Goal: Information Seeking & Learning: Learn about a topic

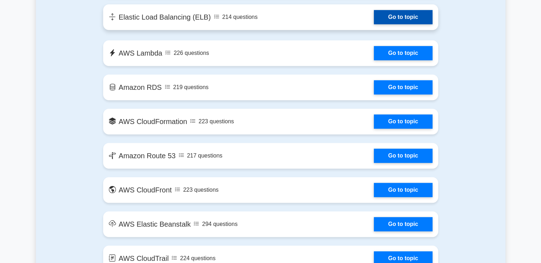
scroll to position [356, 0]
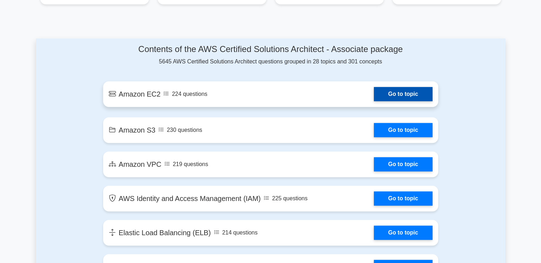
click at [397, 97] on link "Go to topic" at bounding box center [403, 94] width 58 height 14
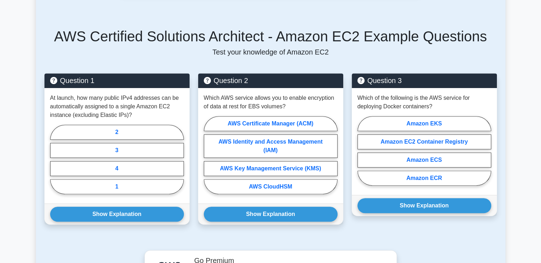
scroll to position [320, 0]
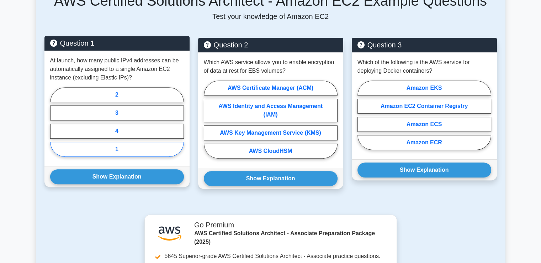
click at [137, 151] on label "1" at bounding box center [117, 149] width 134 height 15
click at [55, 126] on input "1" at bounding box center [52, 124] width 5 height 5
radio input "true"
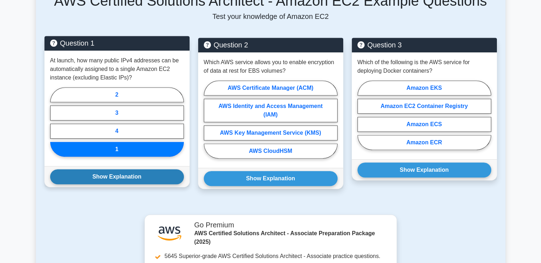
click at [129, 180] on button "Show Explanation" at bounding box center [117, 176] width 134 height 15
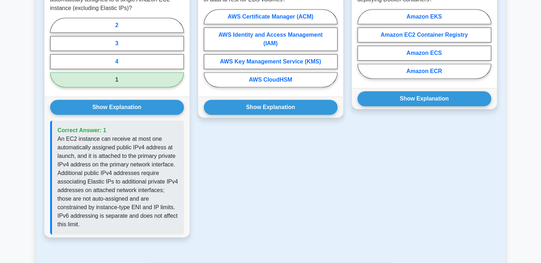
scroll to position [285, 0]
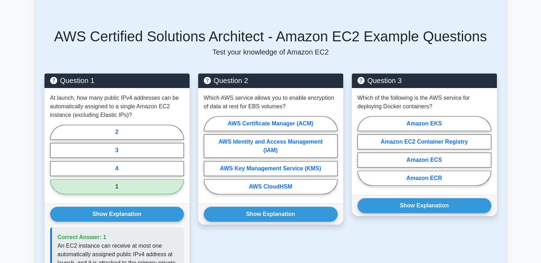
click at [50, 206] on button "Show Explanation" at bounding box center [117, 213] width 134 height 15
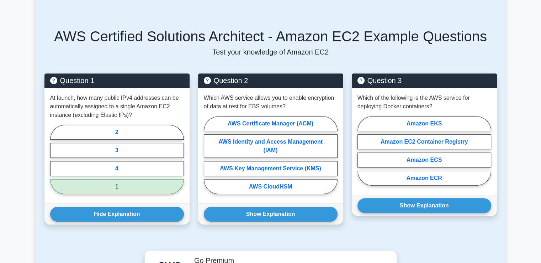
scroll to position [299, 0]
